Goal: Information Seeking & Learning: Learn about a topic

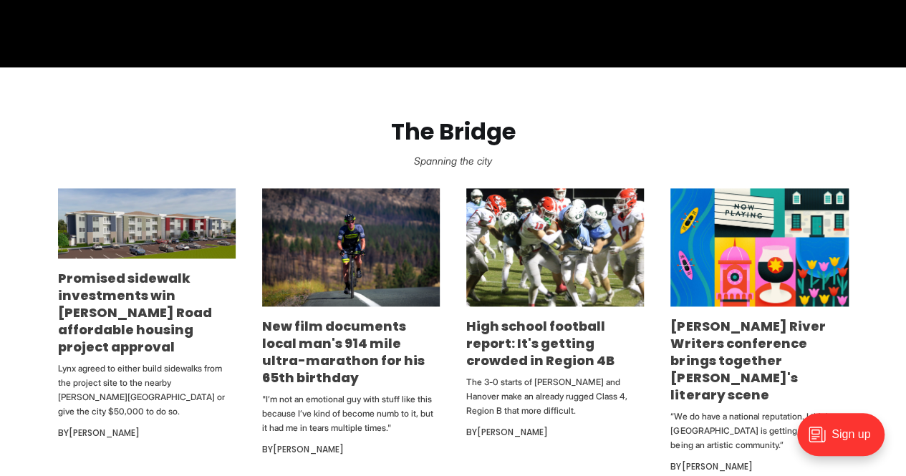
scroll to position [788, 0]
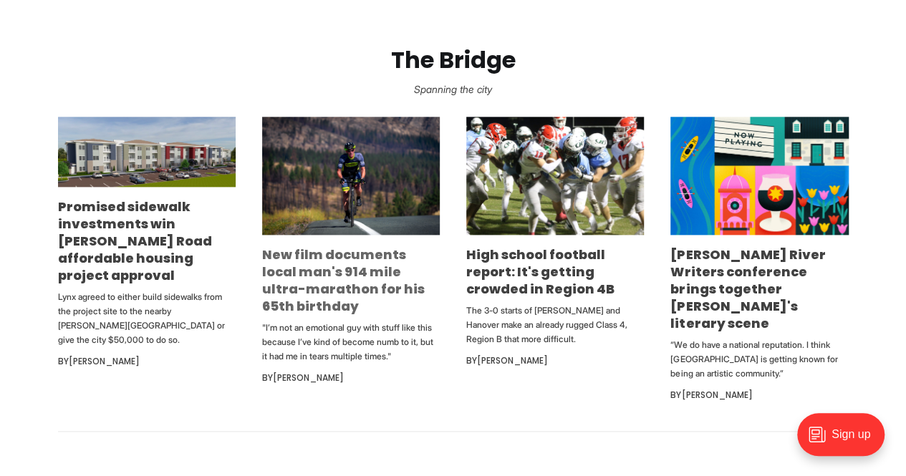
click at [372, 256] on link "New film documents local man's 914 mile ultra-marathon for his 65th birthday" at bounding box center [343, 280] width 163 height 69
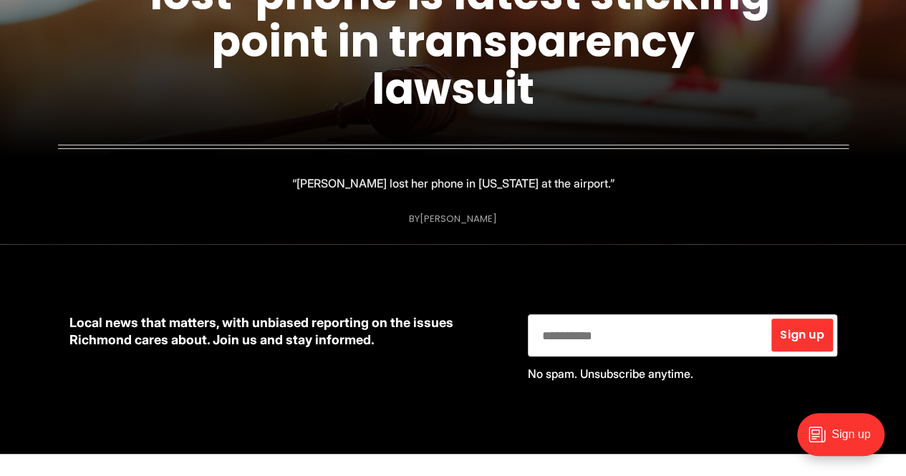
scroll to position [215, 0]
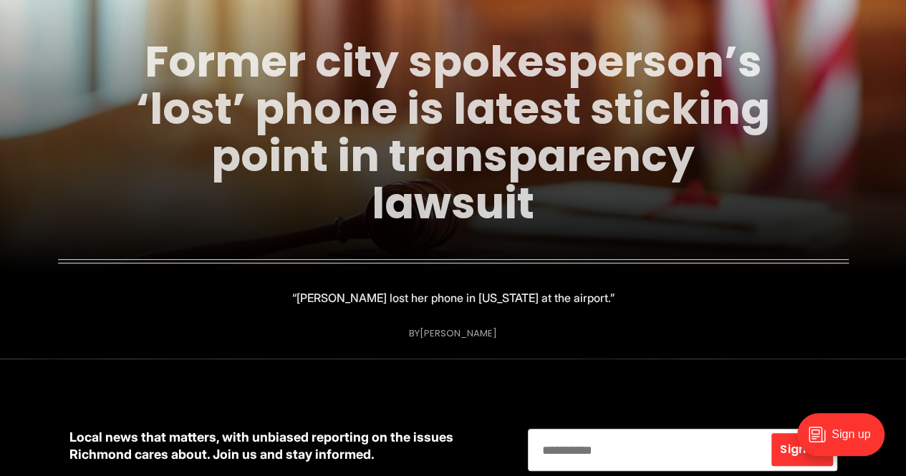
click at [498, 178] on link "Former city spokesperson’s ‘lost’ phone is latest sticking point in transparenc…" at bounding box center [453, 133] width 634 height 202
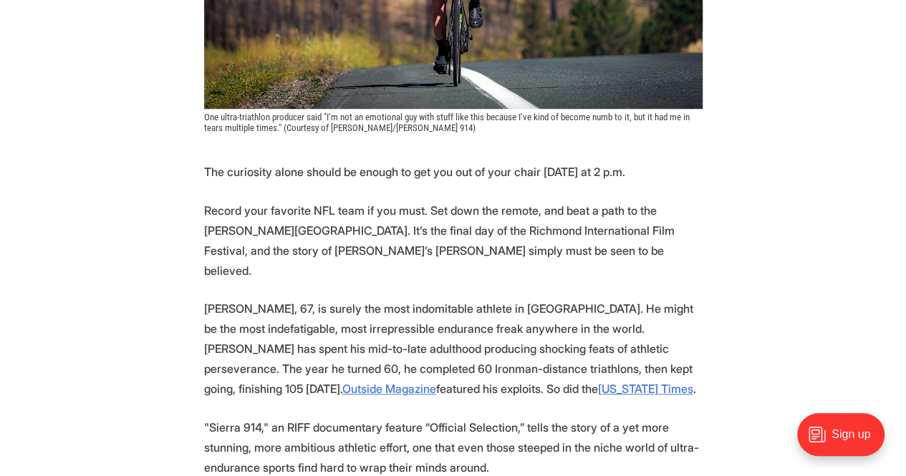
scroll to position [644, 0]
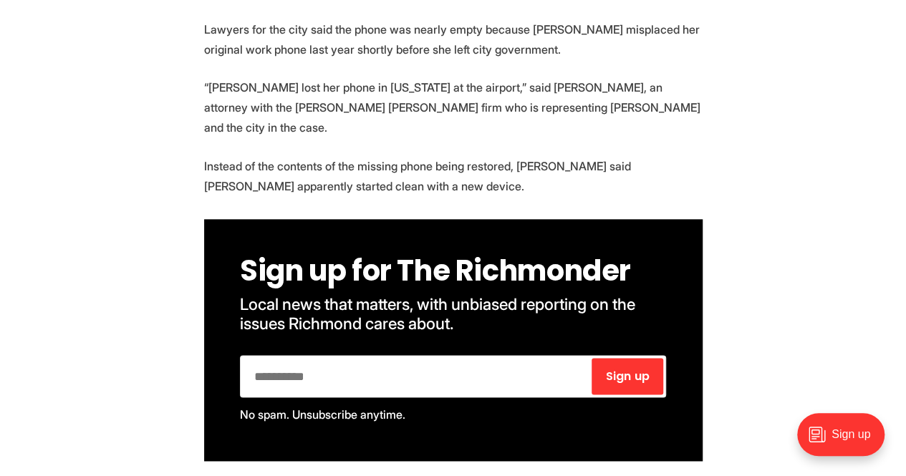
scroll to position [1002, 0]
